Goal: Transaction & Acquisition: Obtain resource

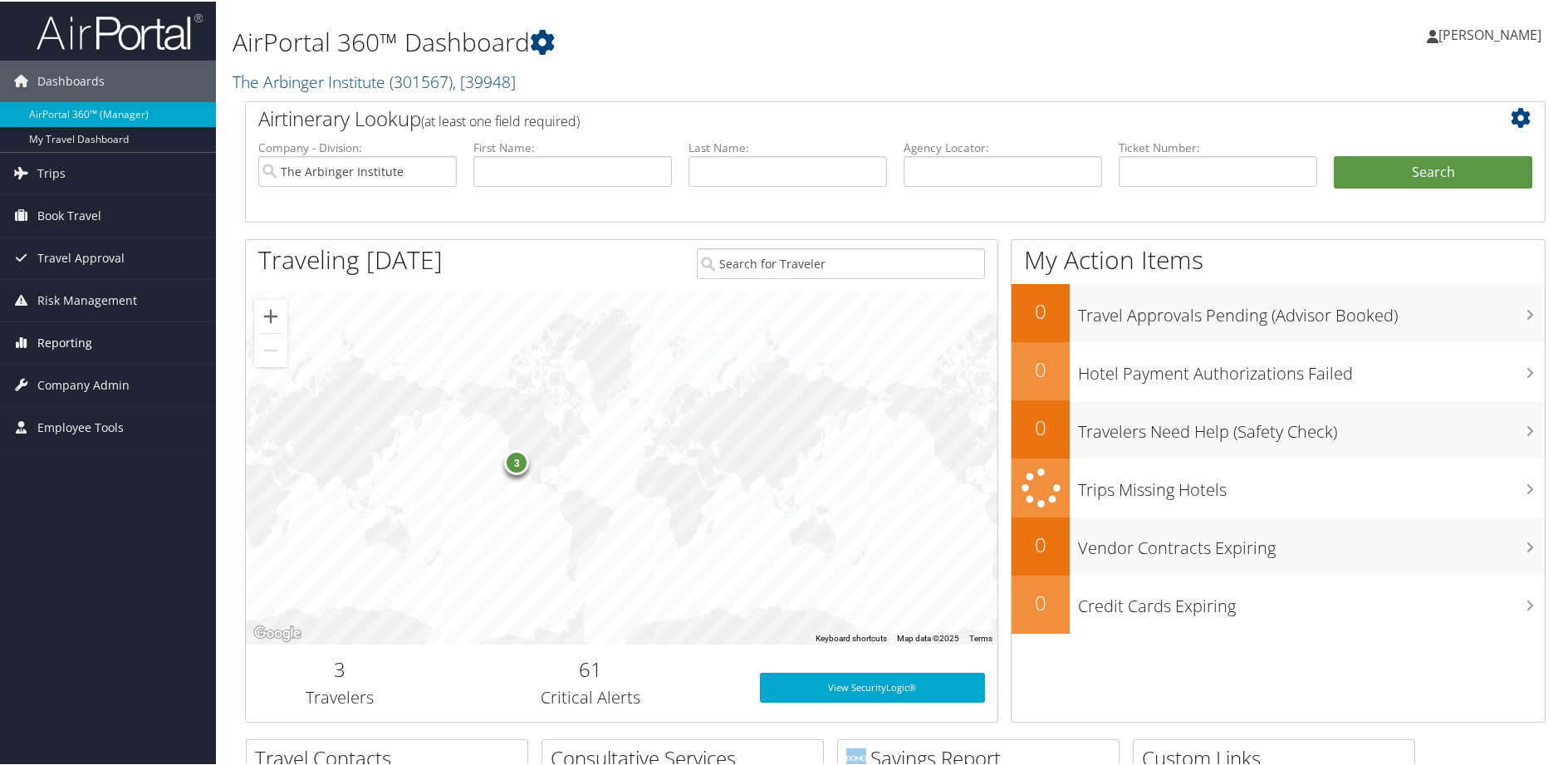
click at [56, 338] on span "Reporting" at bounding box center [64, 341] width 55 height 42
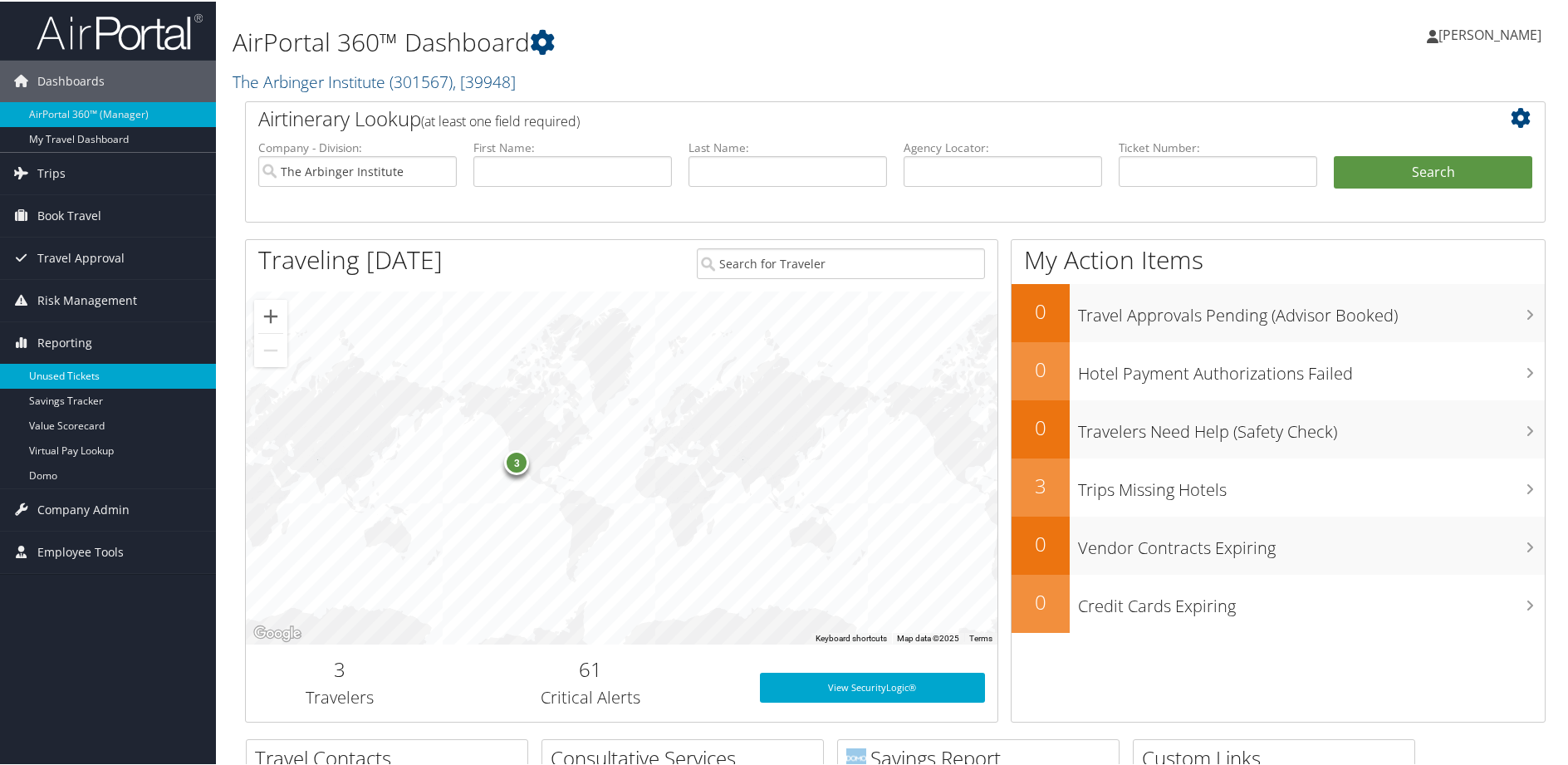
click at [74, 377] on link "Unused Tickets" at bounding box center [108, 375] width 216 height 25
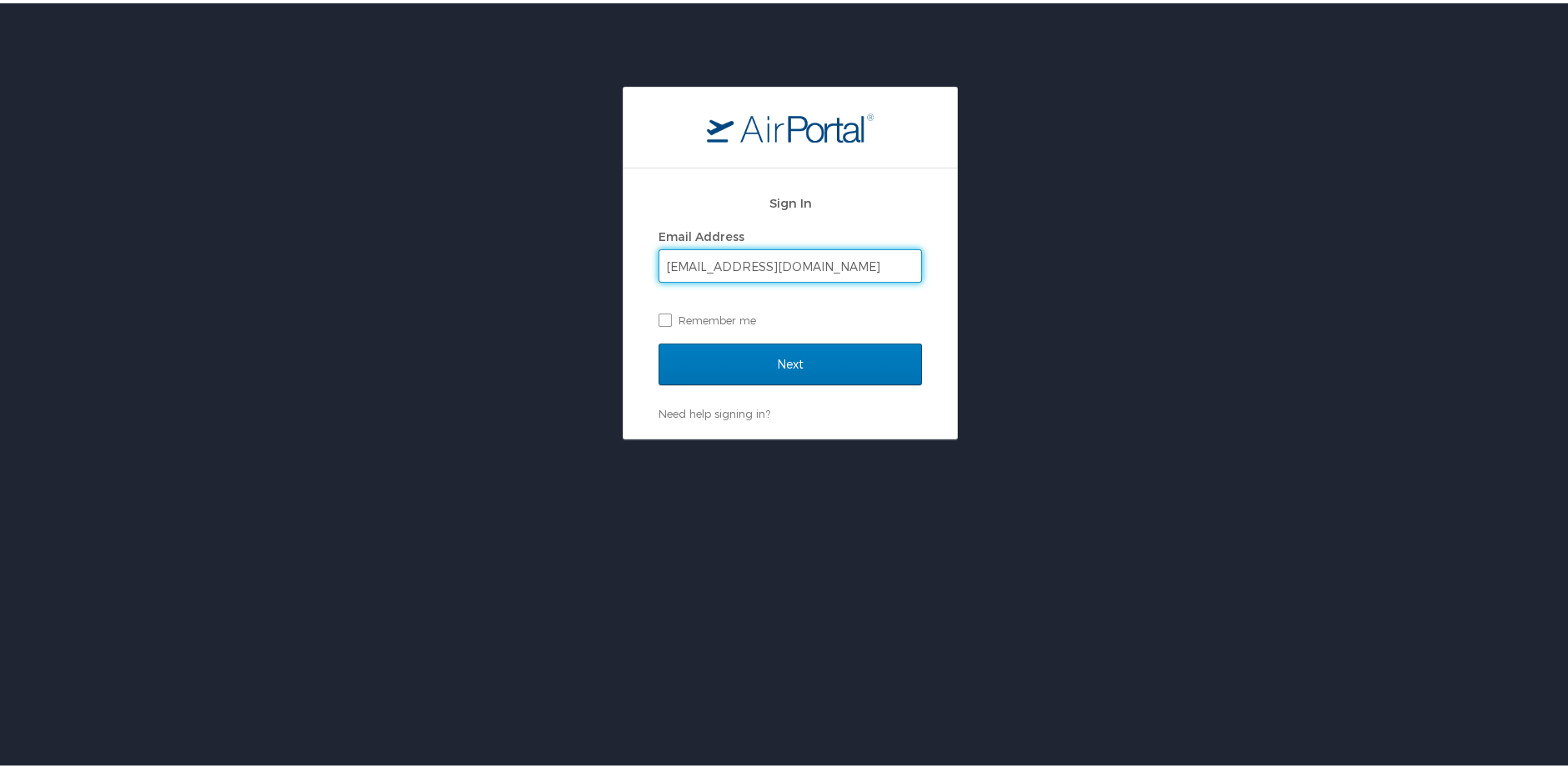
type input "vtrammel@arbinger.com"
click at [659, 340] on input "Next" at bounding box center [790, 360] width 263 height 42
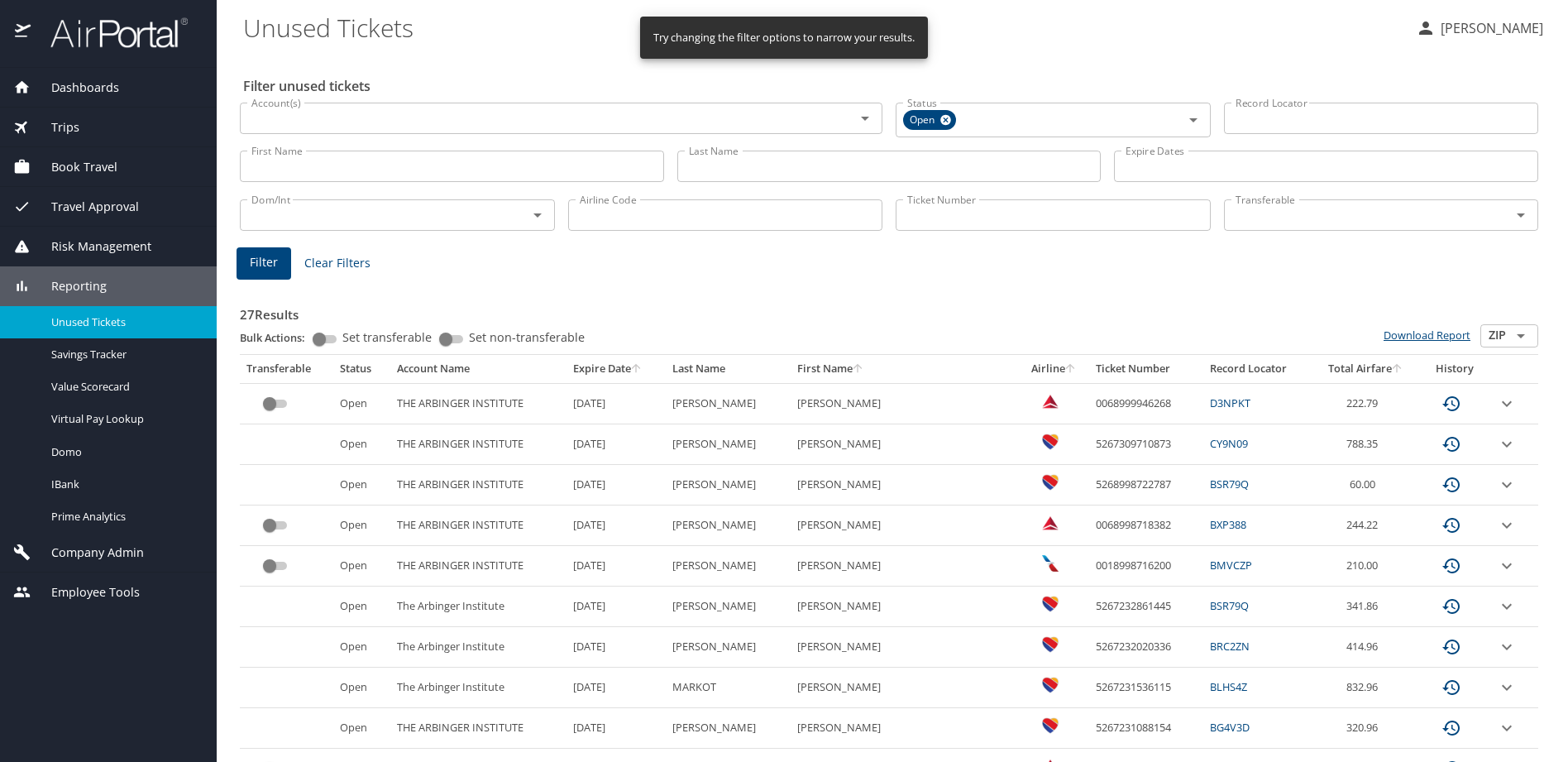
click at [1405, 335] on link "Download Report" at bounding box center [1427, 335] width 87 height 15
